Goal: Navigation & Orientation: Understand site structure

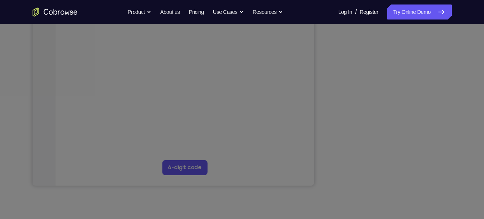
scroll to position [170, 0]
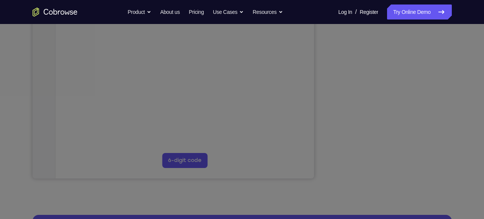
click at [390, 162] on icon at bounding box center [245, 71] width 490 height 294
click at [390, 163] on icon at bounding box center [245, 71] width 490 height 294
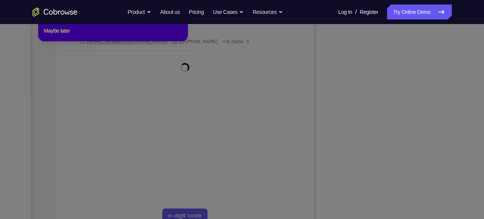
scroll to position [114, 0]
click at [467, 87] on icon at bounding box center [245, 99] width 490 height 239
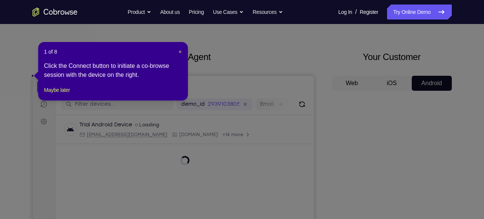
scroll to position [21, 0]
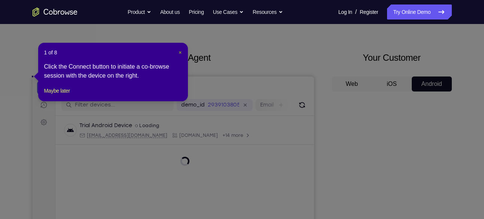
click at [179, 52] on span "×" at bounding box center [180, 52] width 3 height 6
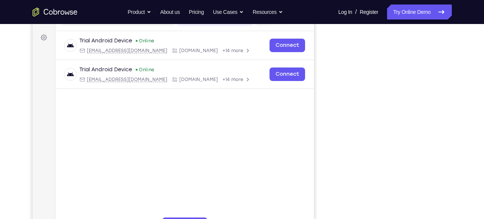
scroll to position [104, 0]
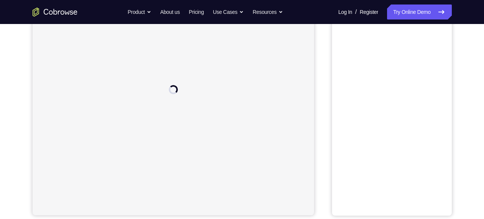
scroll to position [134, 0]
